Goal: Information Seeking & Learning: Learn about a topic

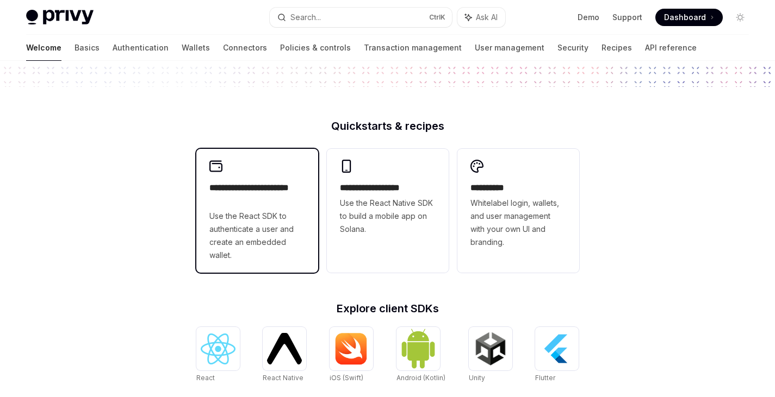
scroll to position [219, 0]
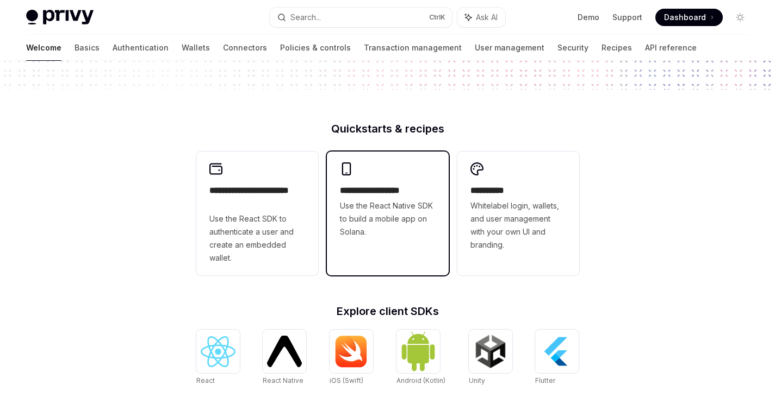
click at [419, 179] on div "**********" at bounding box center [388, 201] width 122 height 98
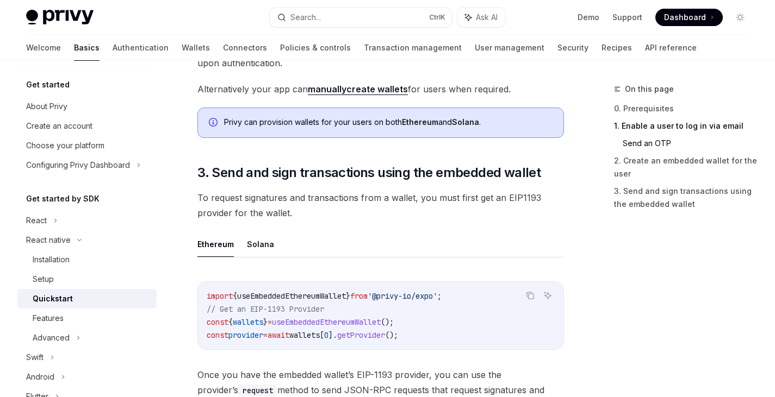
scroll to position [1200, 0]
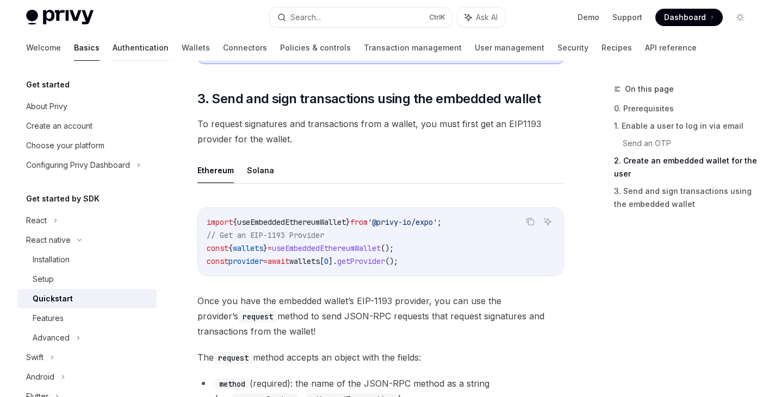
click at [113, 39] on link "Authentication" at bounding box center [141, 48] width 56 height 26
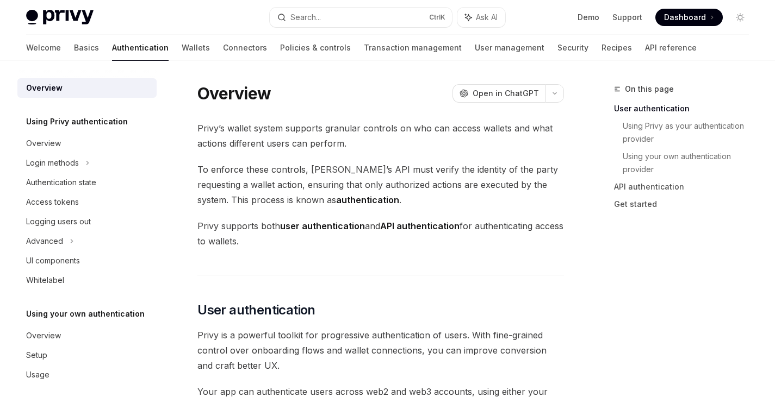
drag, startPoint x: 198, startPoint y: 91, endPoint x: 411, endPoint y: 248, distance: 264.4
click at [411, 248] on span "Privy supports both user authentication and API authentication for authenticati…" at bounding box center [380, 234] width 366 height 30
drag, startPoint x: 308, startPoint y: 245, endPoint x: 207, endPoint y: 99, distance: 177.2
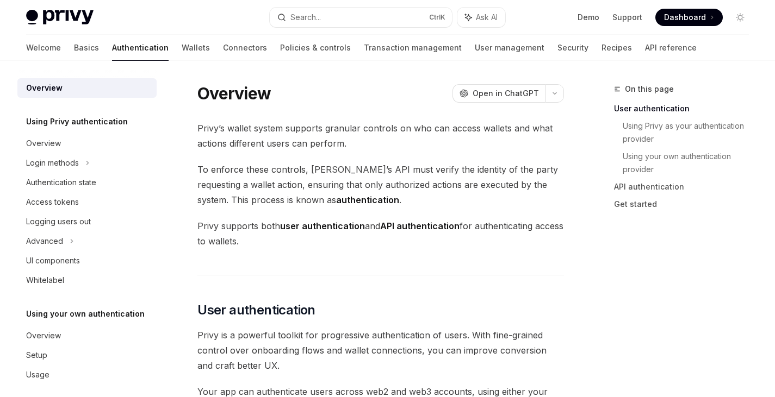
click at [207, 99] on h1 "Overview" at bounding box center [233, 94] width 73 height 20
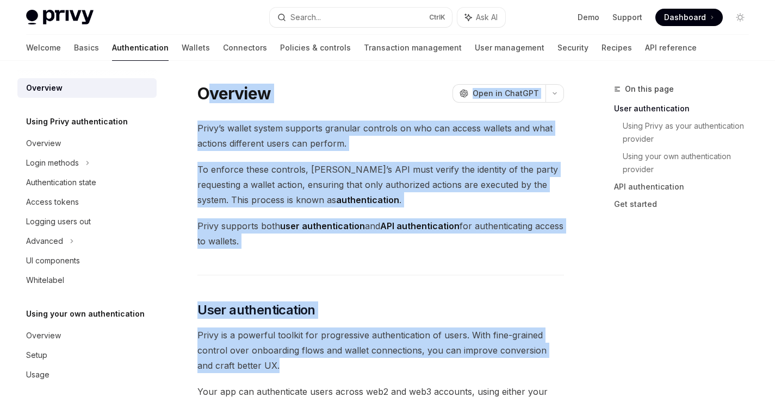
drag, startPoint x: 204, startPoint y: 93, endPoint x: 370, endPoint y: 360, distance: 314.2
click at [370, 360] on span "Privy is a powerful toolkit for progressive authentication of users. With fine-…" at bounding box center [380, 351] width 366 height 46
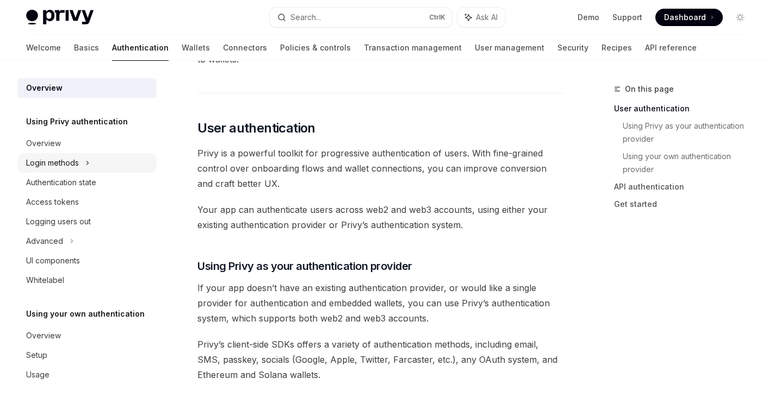
click at [53, 162] on div "Login methods" at bounding box center [52, 163] width 53 height 13
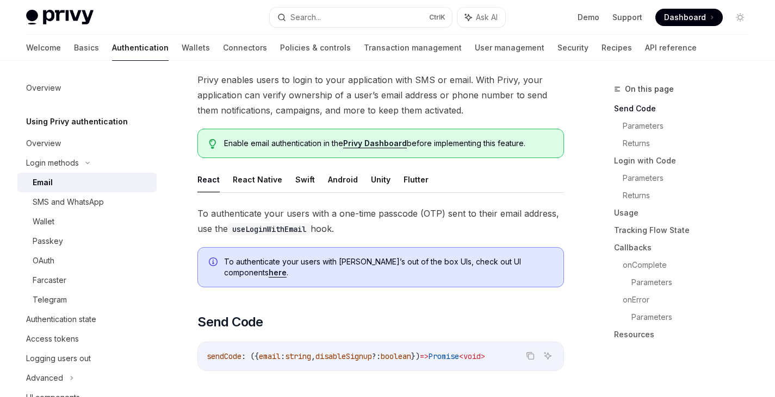
scroll to position [66, 0]
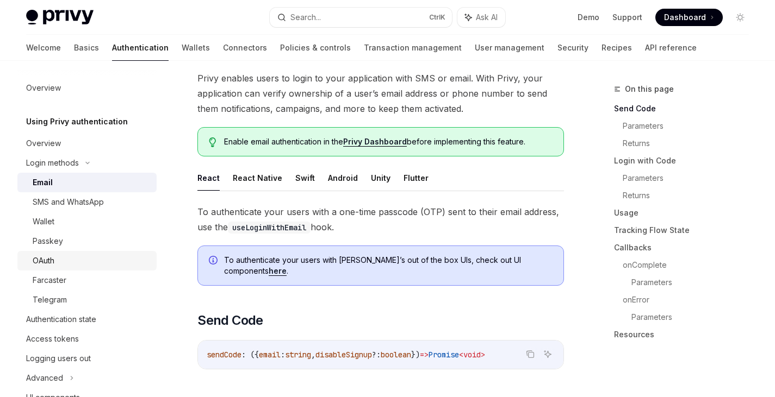
click at [65, 264] on div "OAuth" at bounding box center [91, 260] width 117 height 13
type textarea "*"
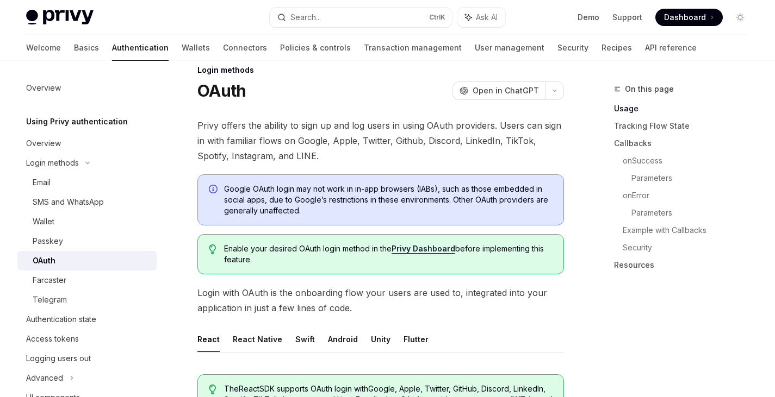
scroll to position [18, 0]
